Goal: Task Accomplishment & Management: Complete application form

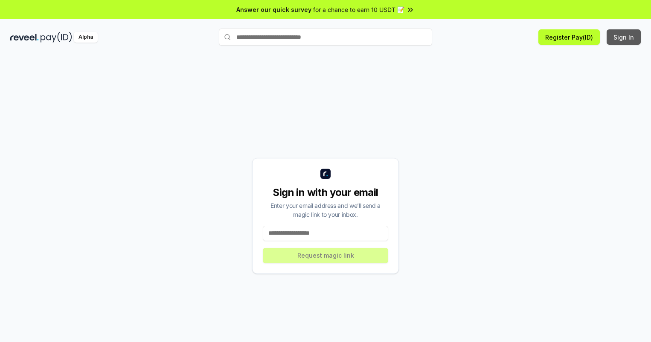
click at [624, 37] on button "Sign In" at bounding box center [623, 36] width 34 height 15
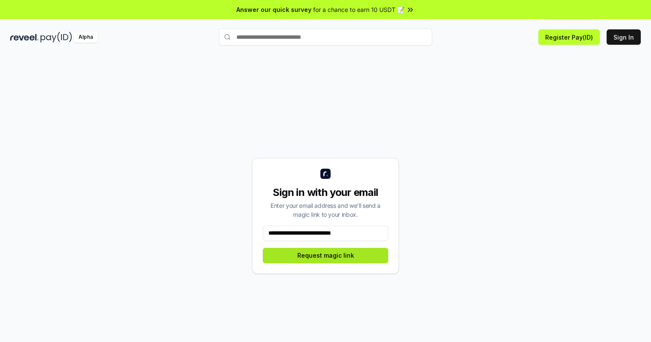
type input "**********"
click at [325, 255] on button "Request magic link" at bounding box center [325, 255] width 125 height 15
